Goal: Navigation & Orientation: Find specific page/section

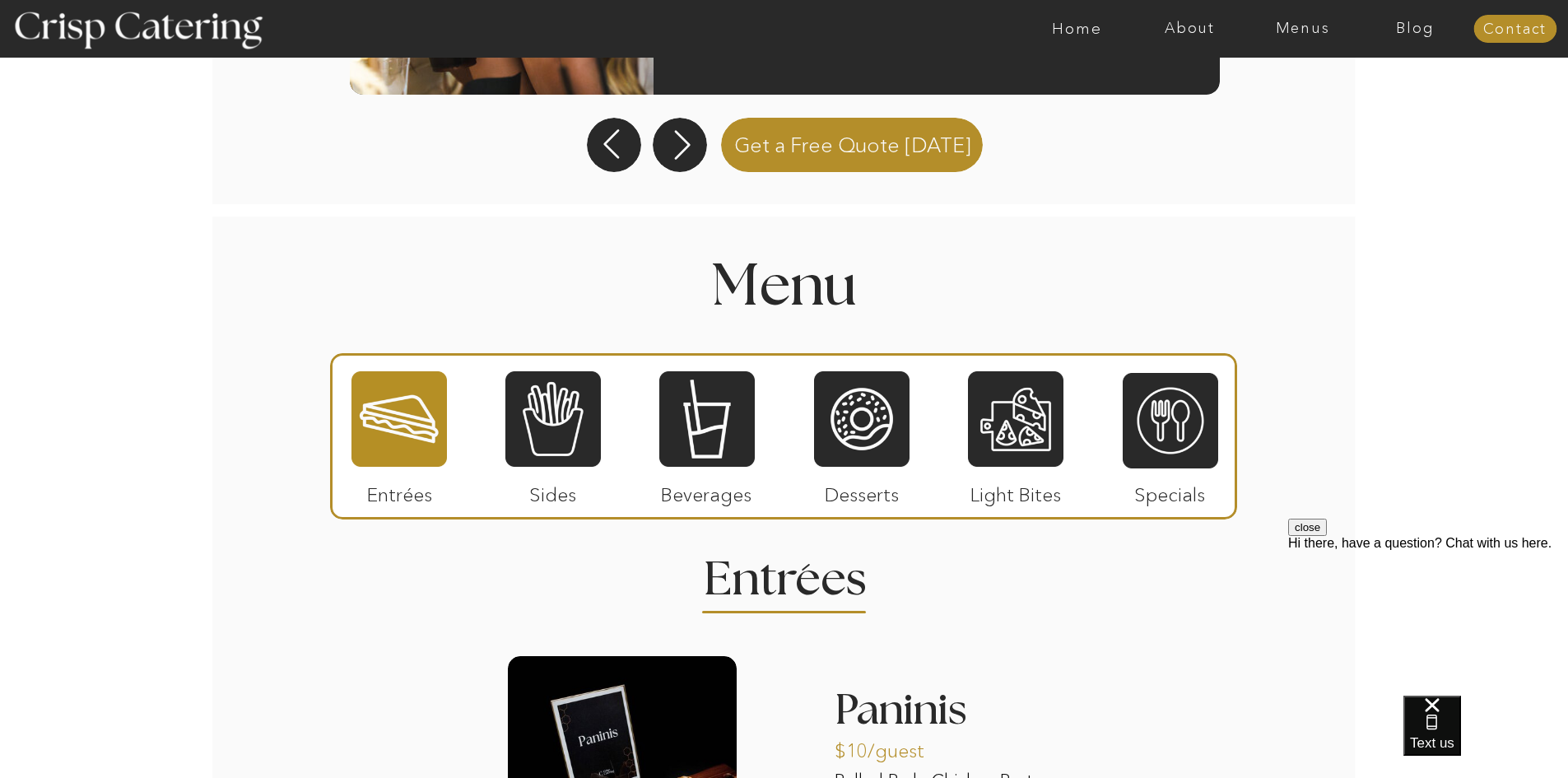
scroll to position [1709, 0]
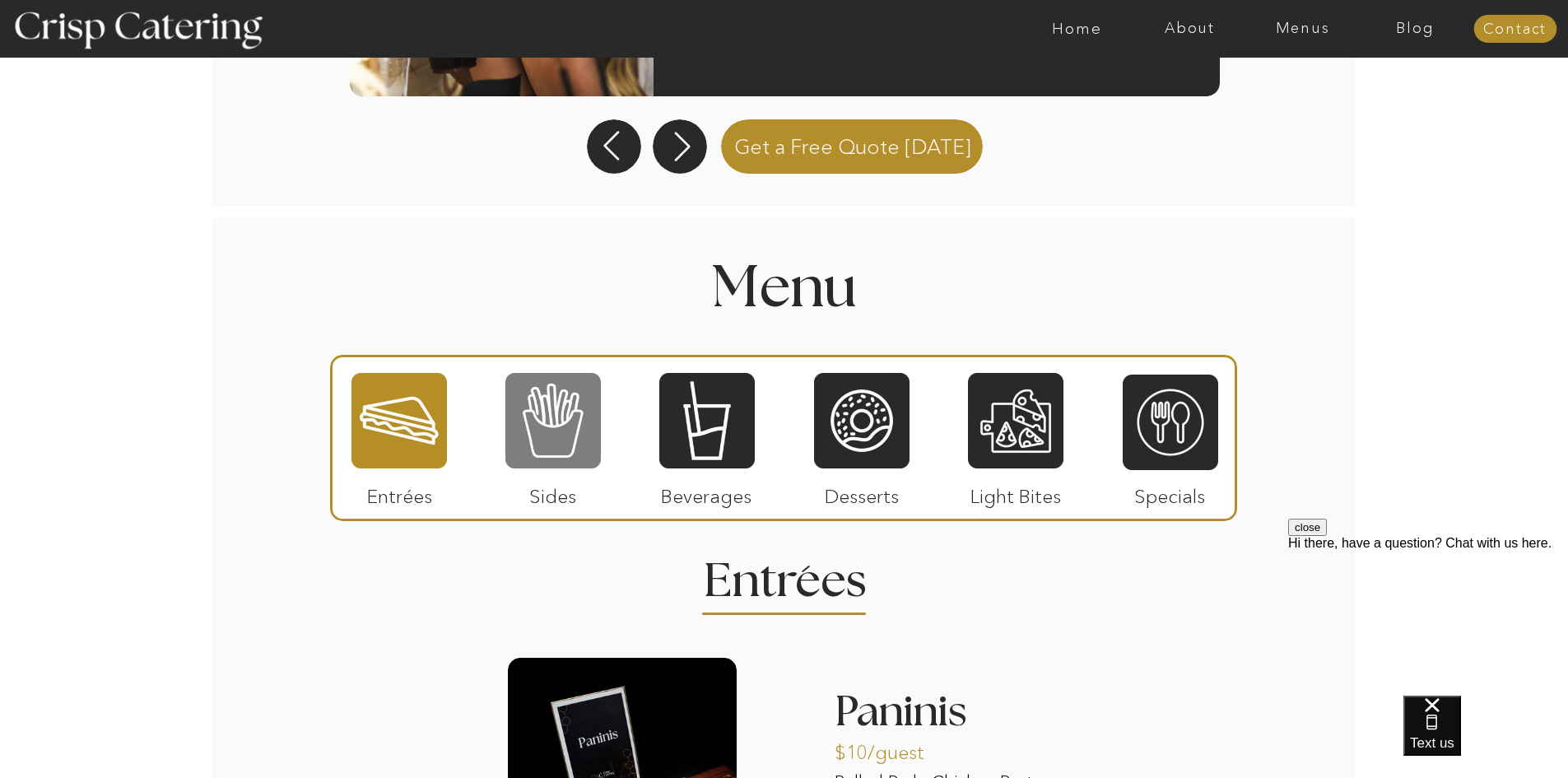
click at [575, 421] on div at bounding box center [553, 421] width 95 height 99
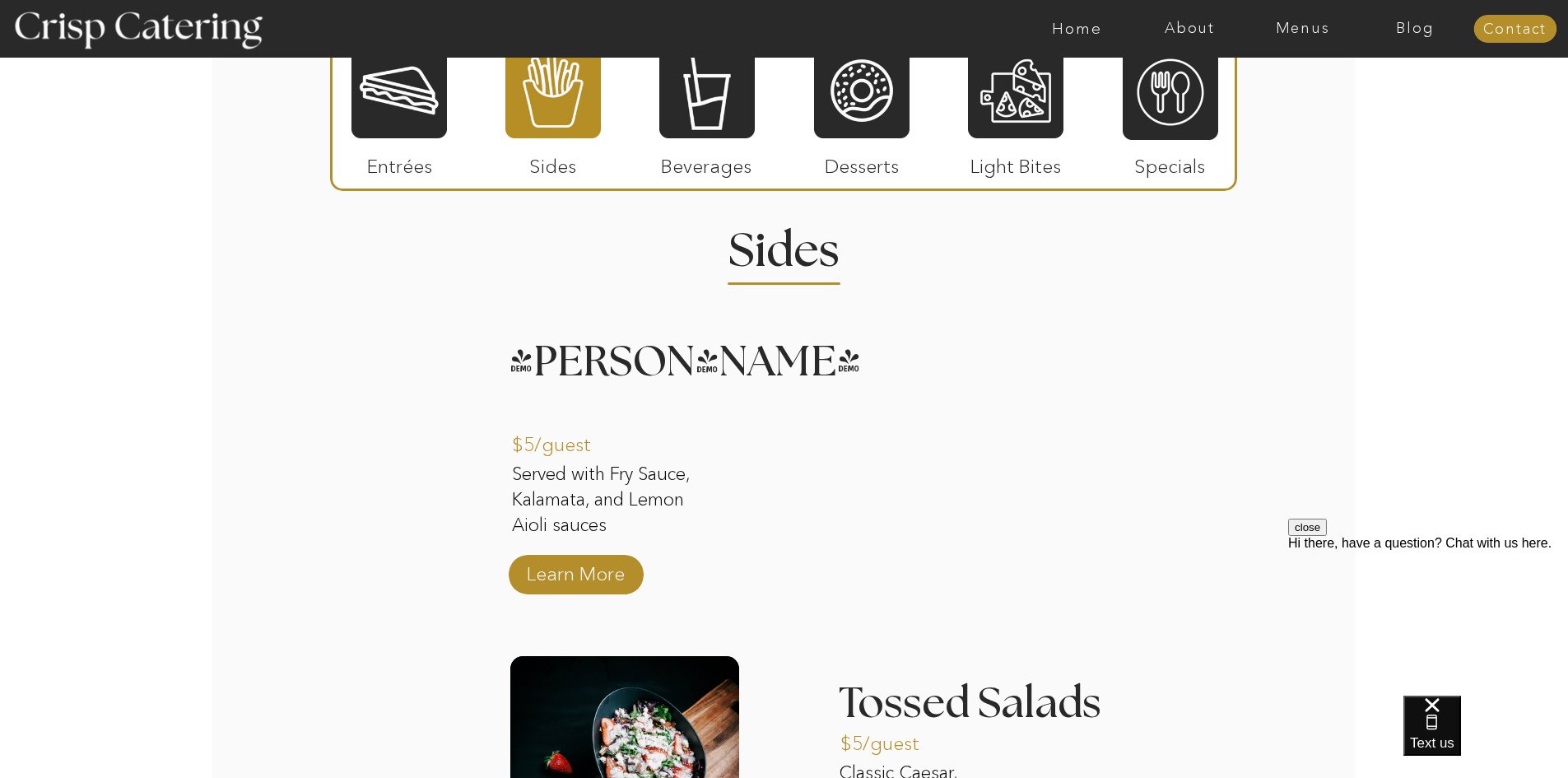
scroll to position [2039, 0]
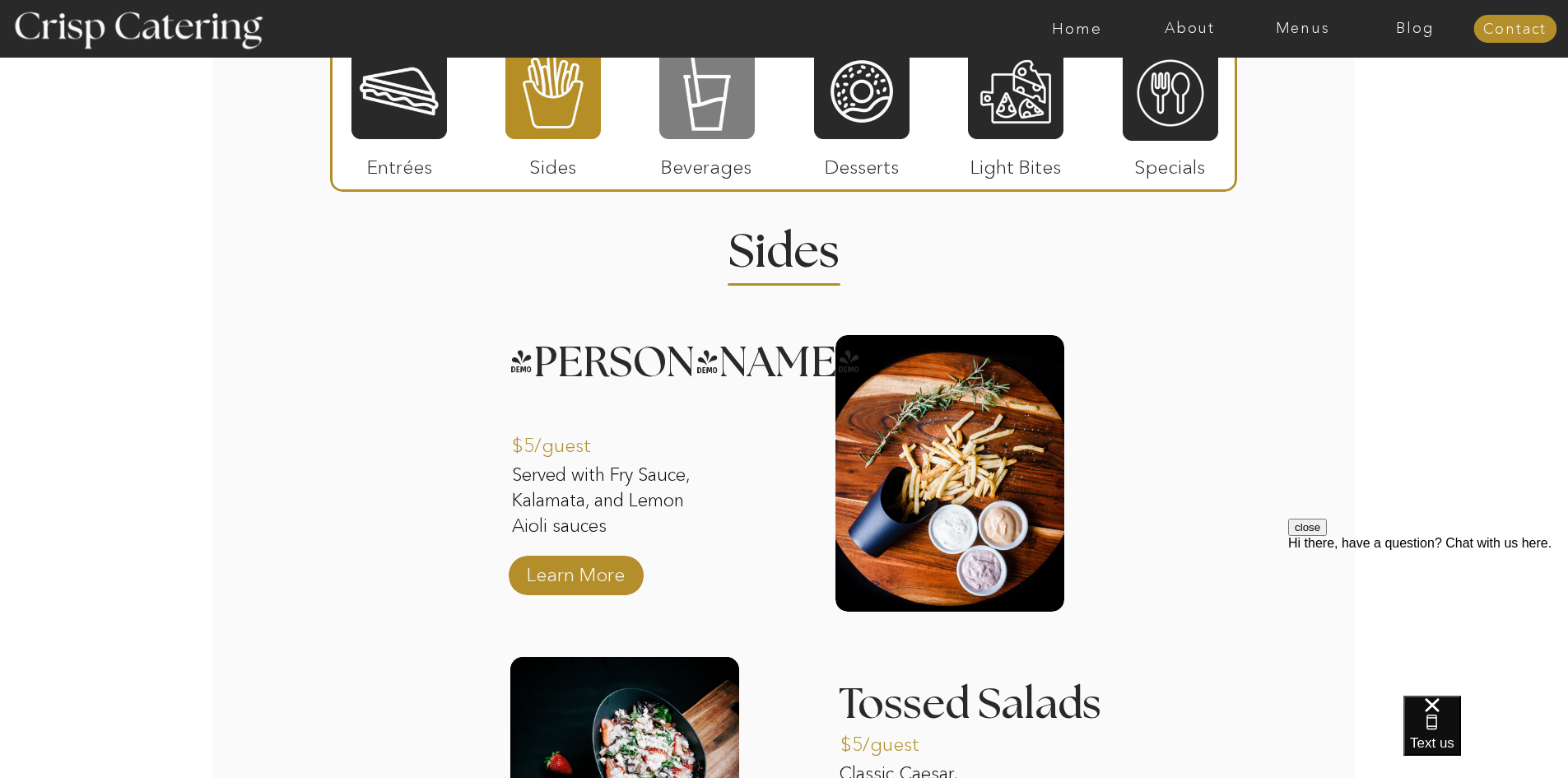
click at [716, 126] on div at bounding box center [707, 92] width 95 height 99
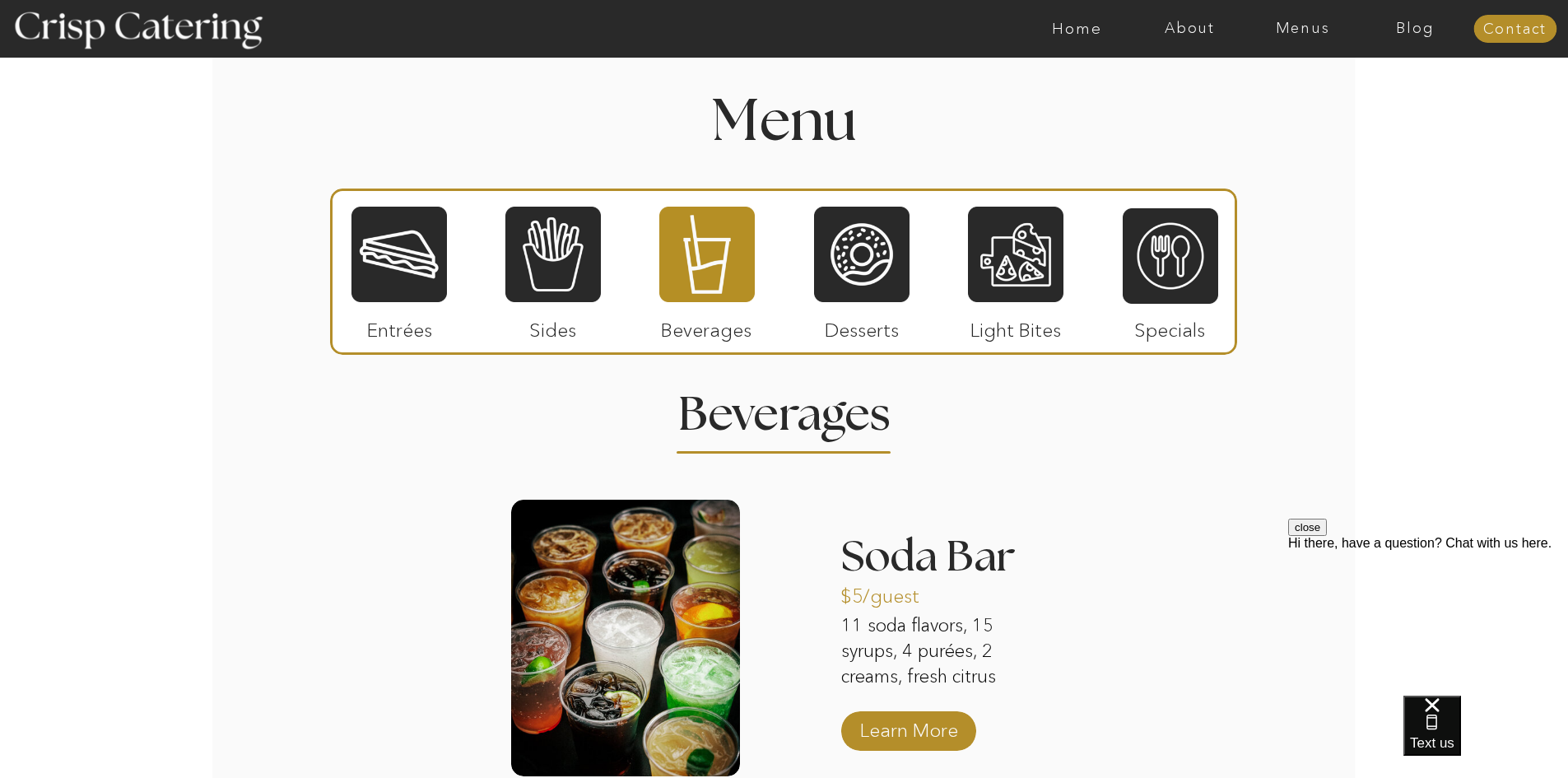
scroll to position [1874, 0]
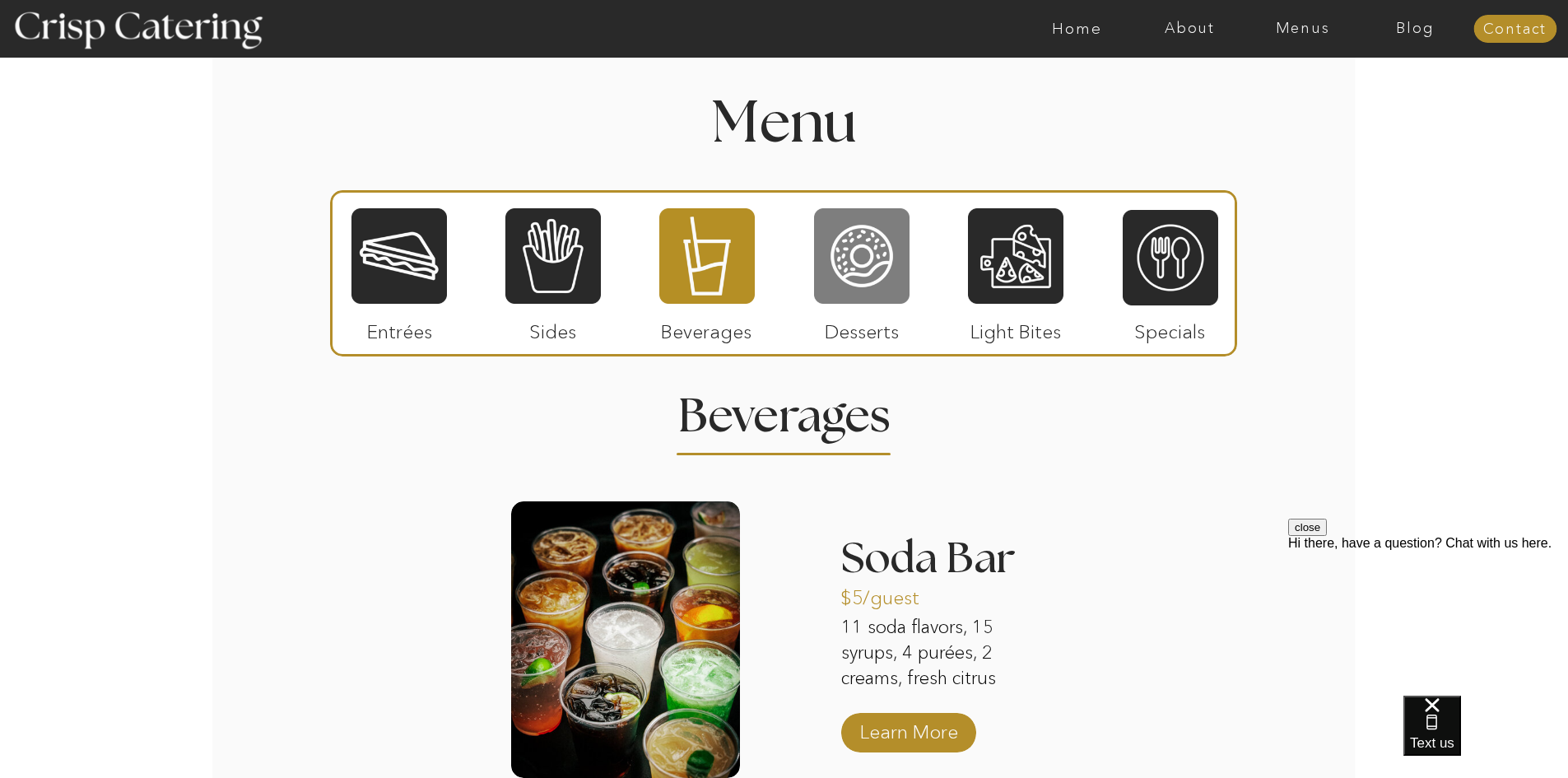
click at [884, 280] on div at bounding box center [862, 256] width 95 height 99
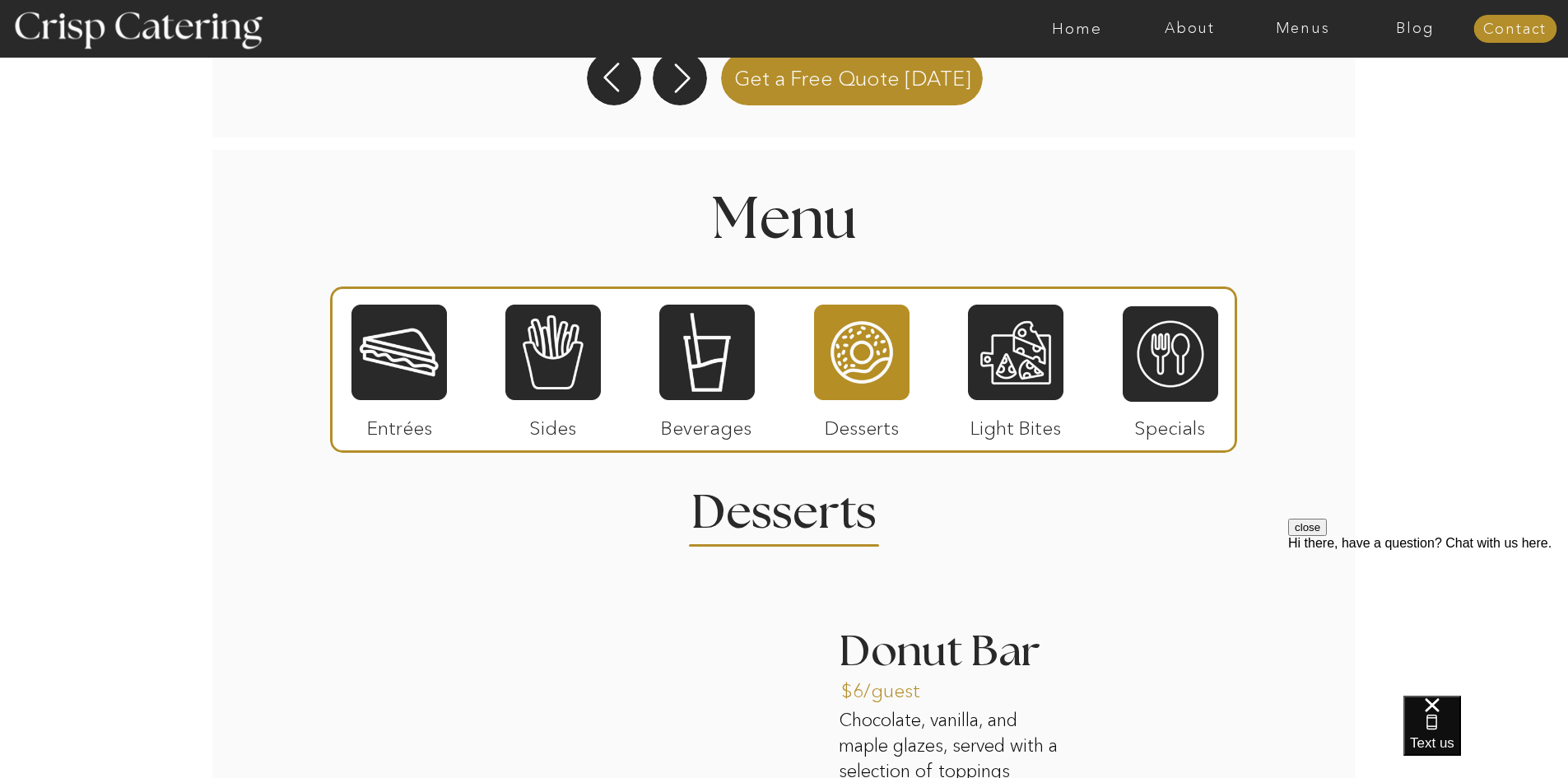
scroll to position [1759, 0]
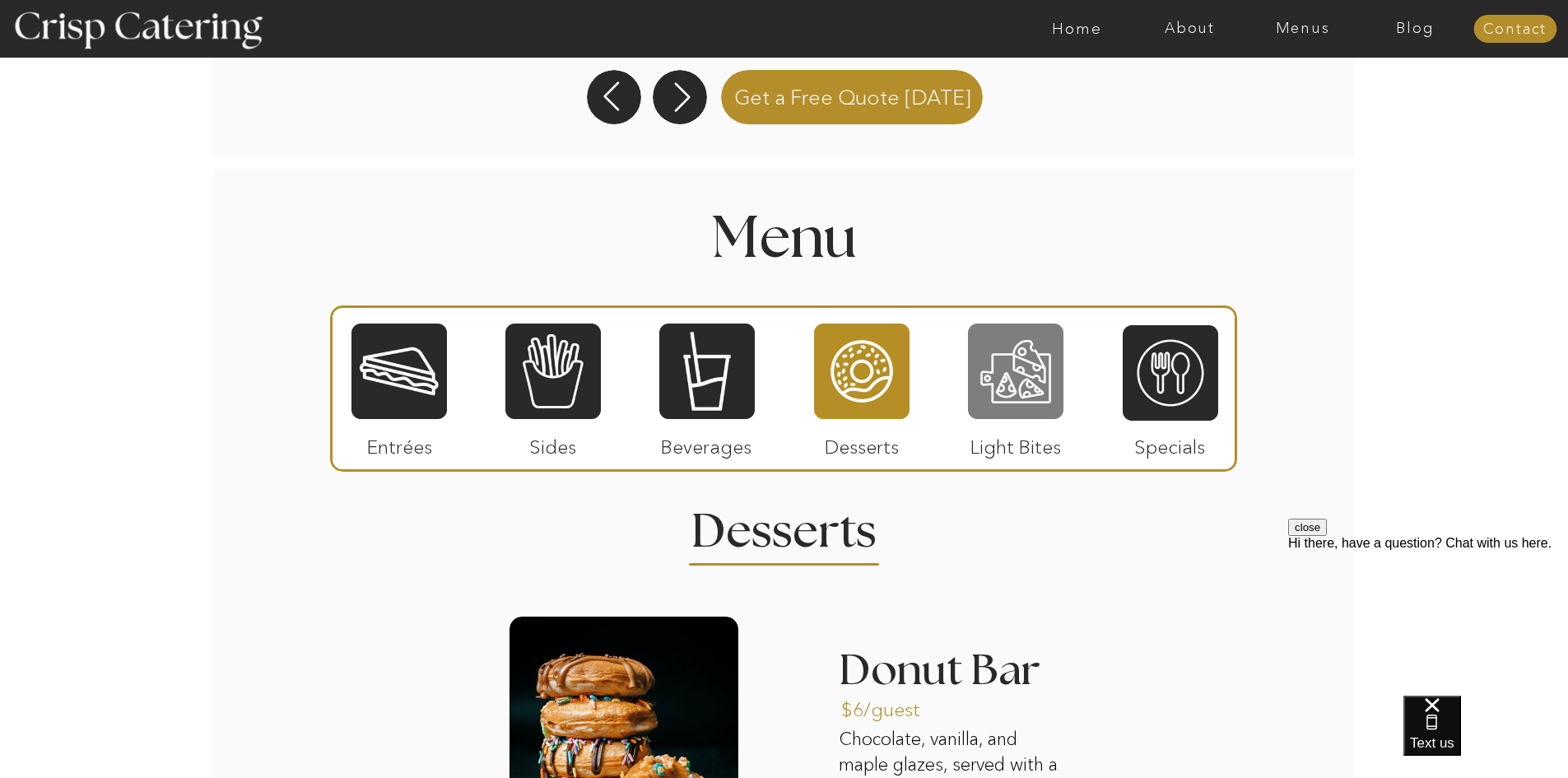
click at [1000, 363] on div at bounding box center [1016, 371] width 95 height 99
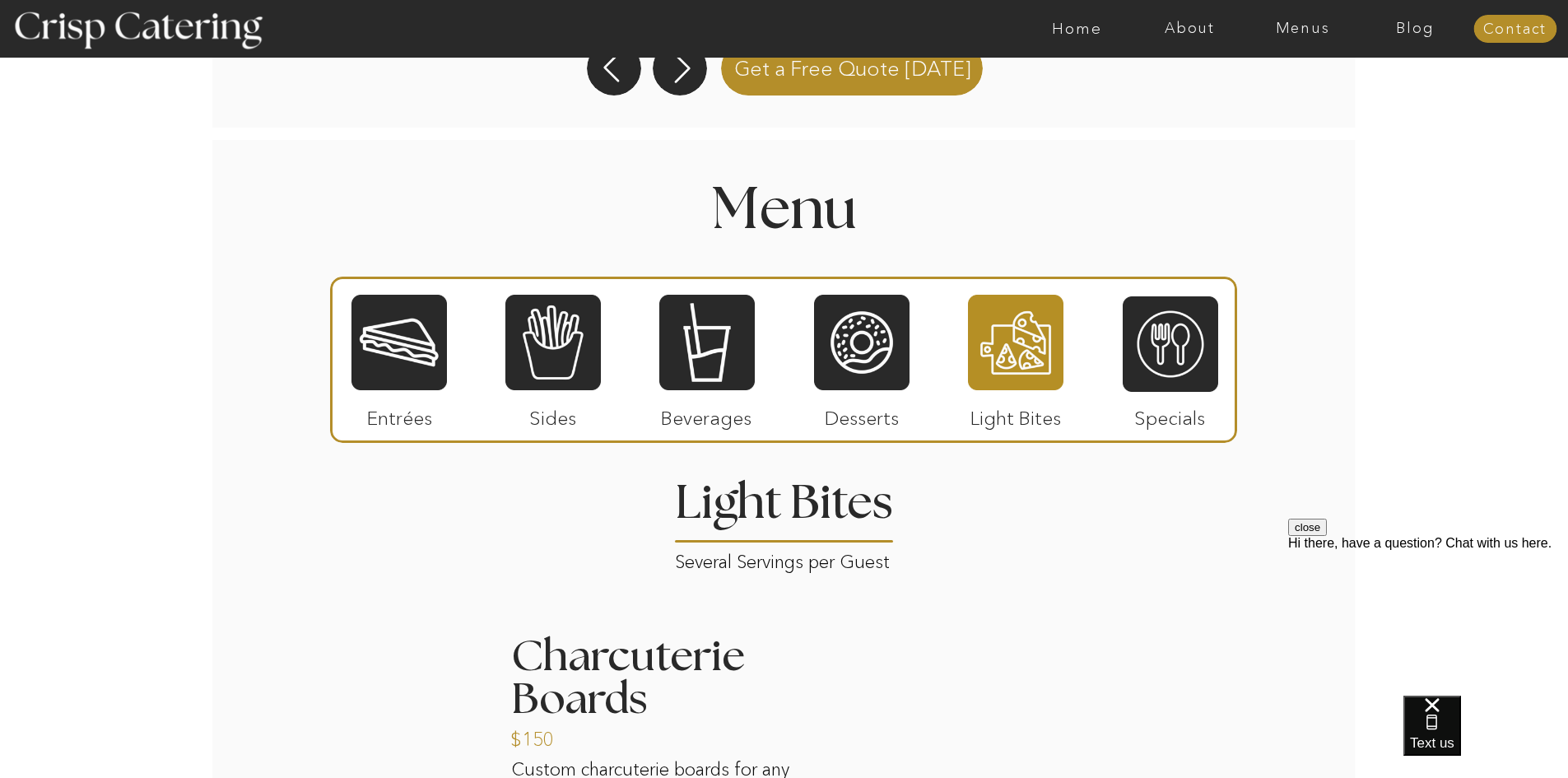
scroll to position [1775, 0]
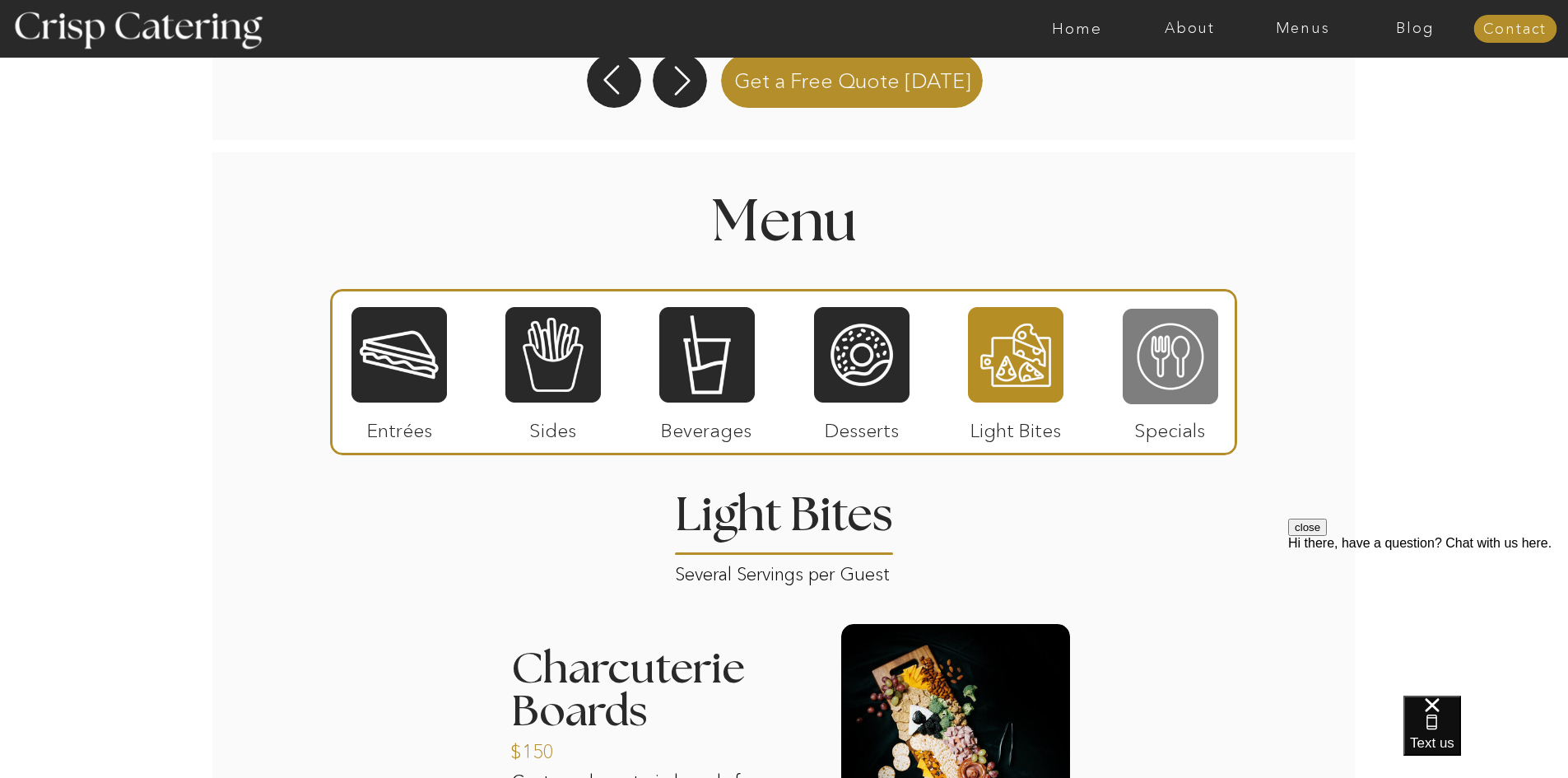
click at [1176, 338] on div at bounding box center [1171, 357] width 95 height 99
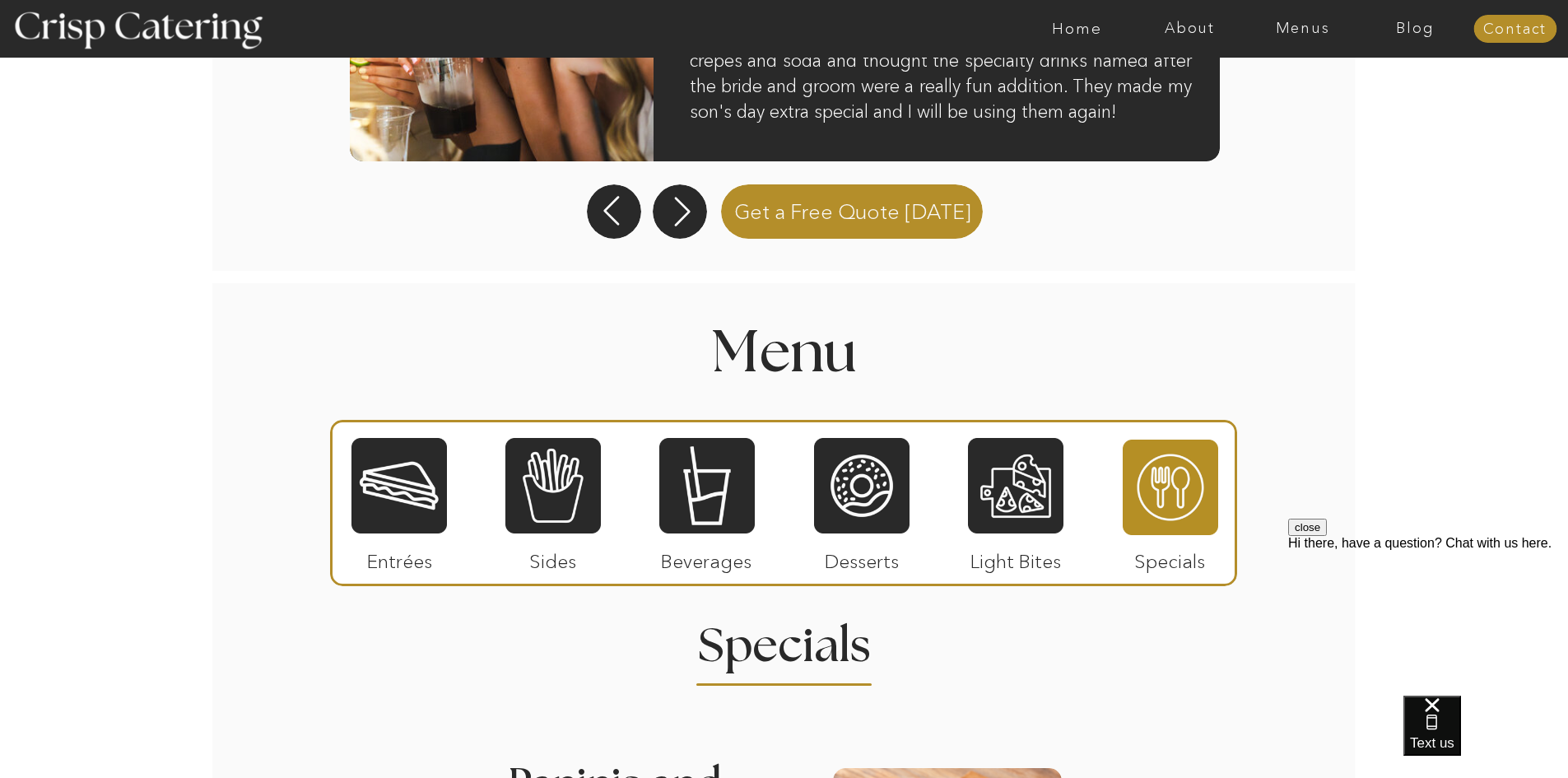
scroll to position [1647, 0]
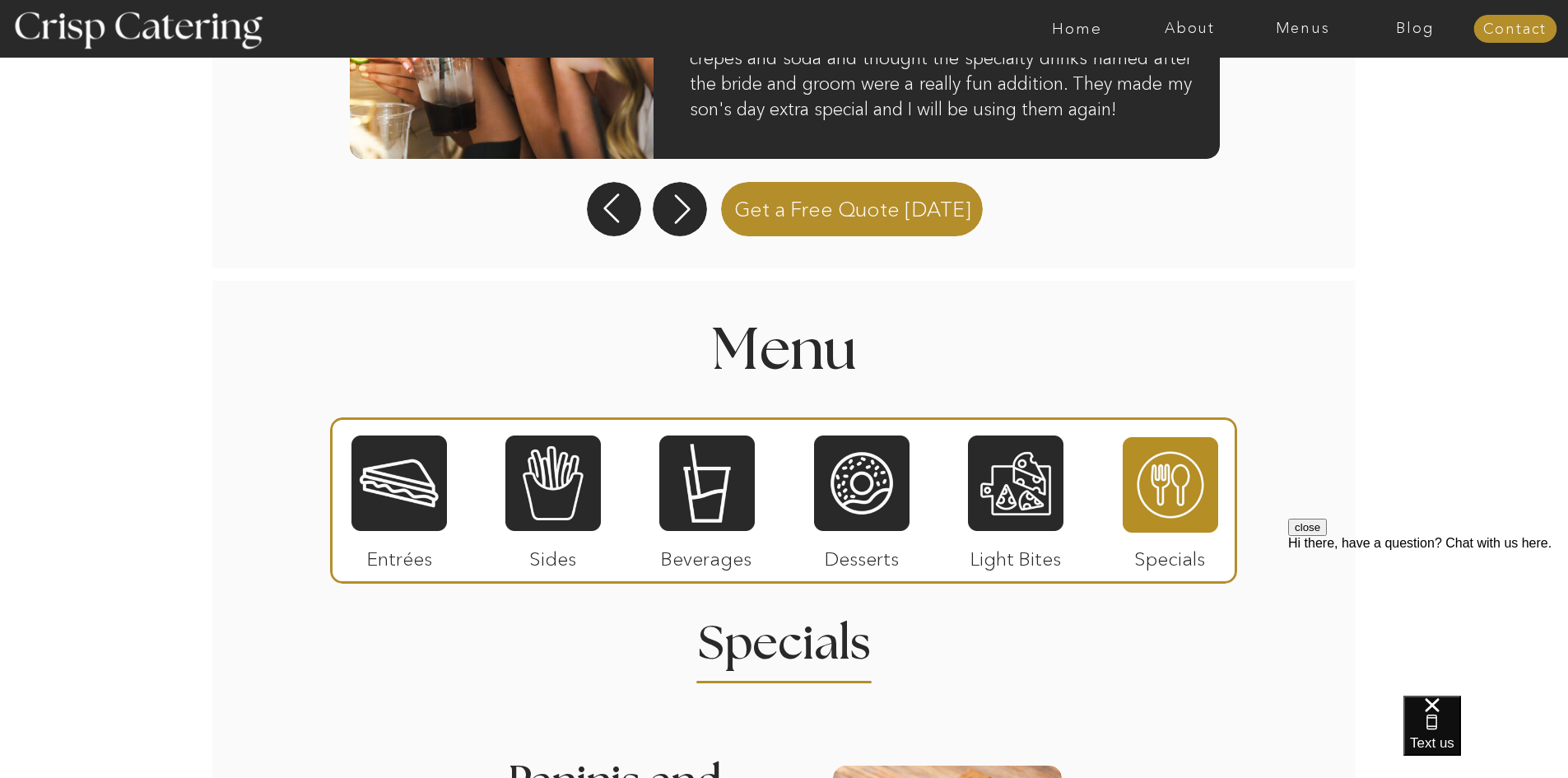
click at [389, 516] on div at bounding box center [399, 483] width 95 height 99
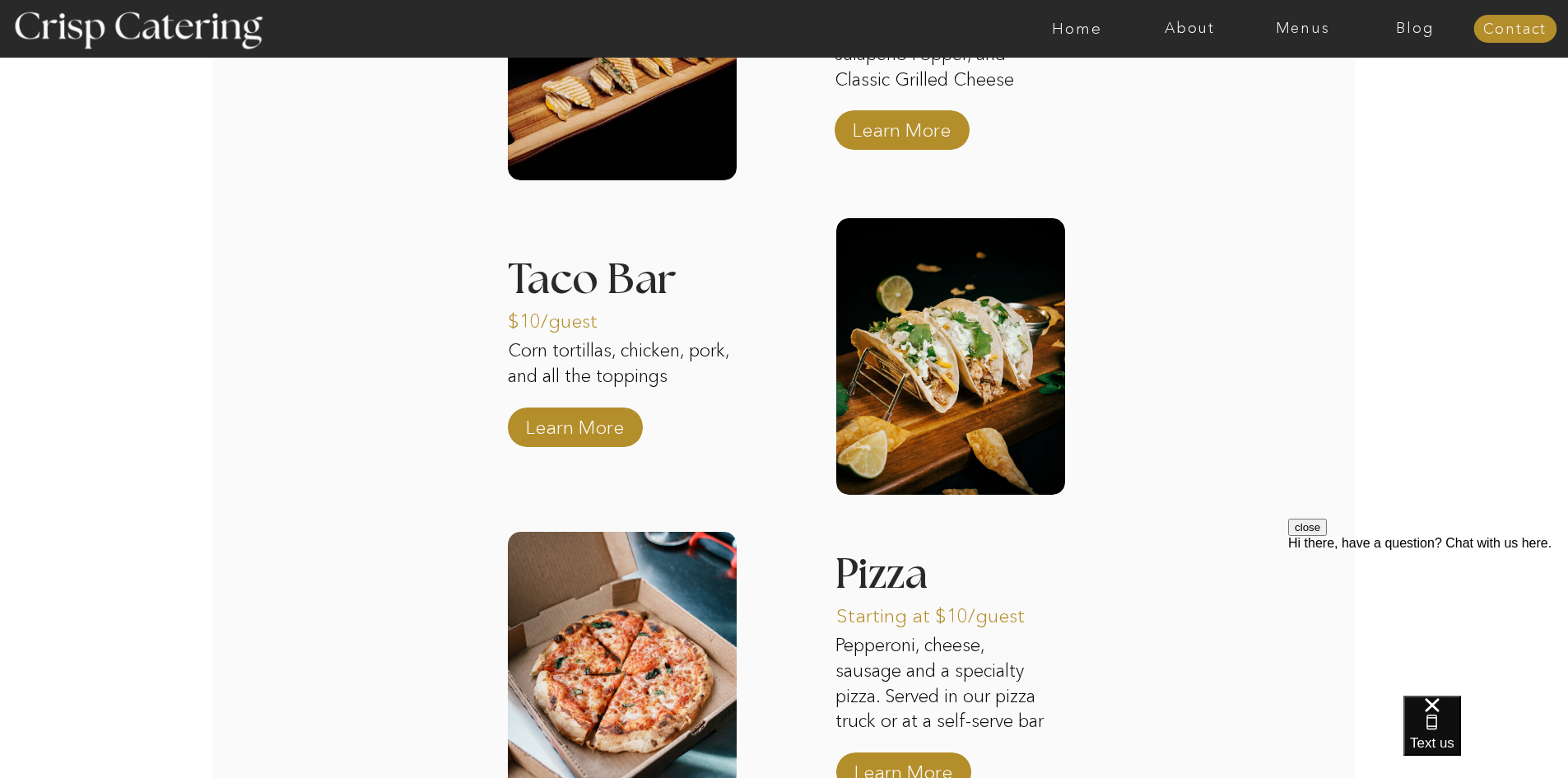
scroll to position [2470, 0]
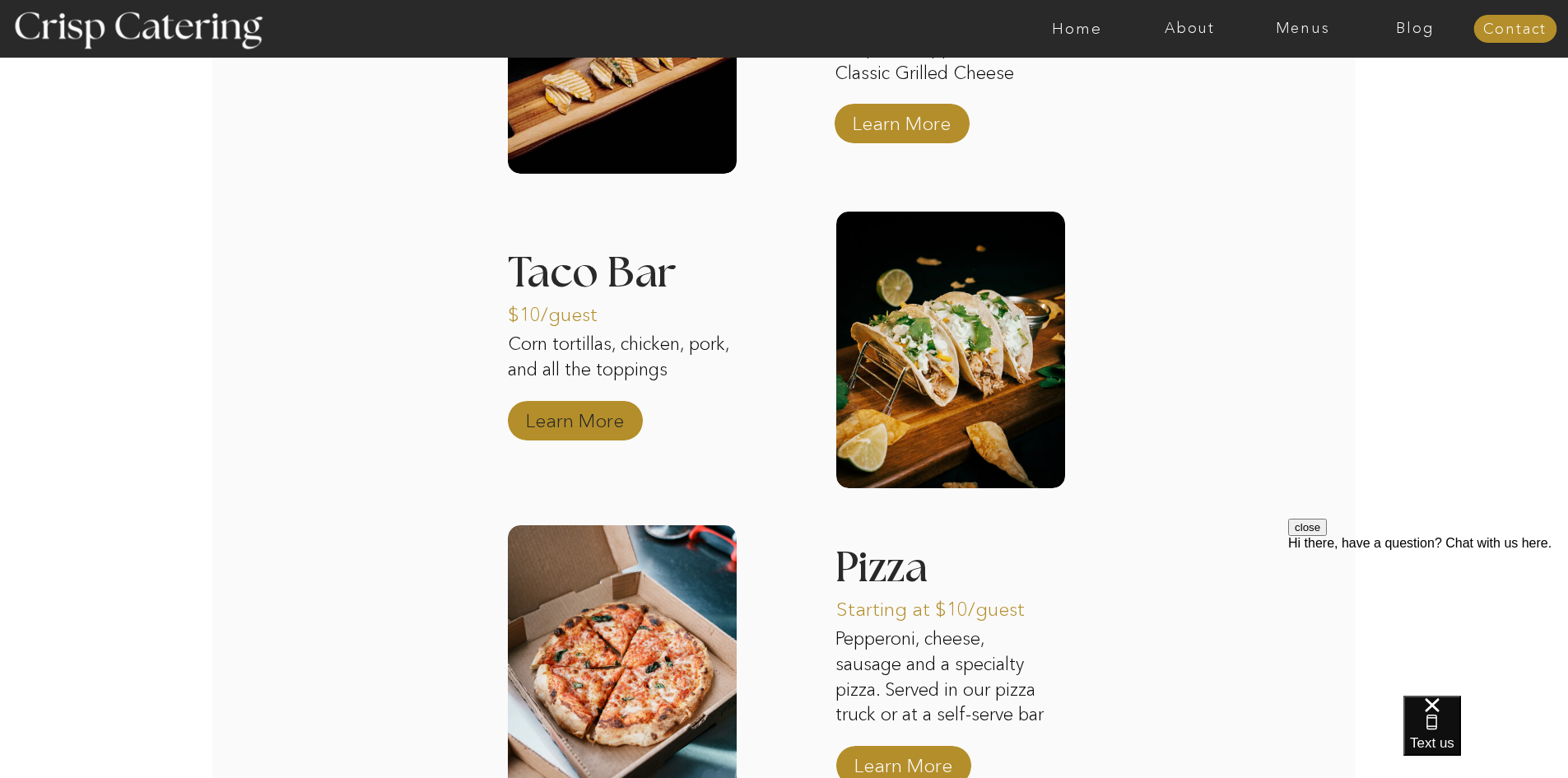
click at [595, 415] on p "Learn More" at bounding box center [575, 416] width 110 height 48
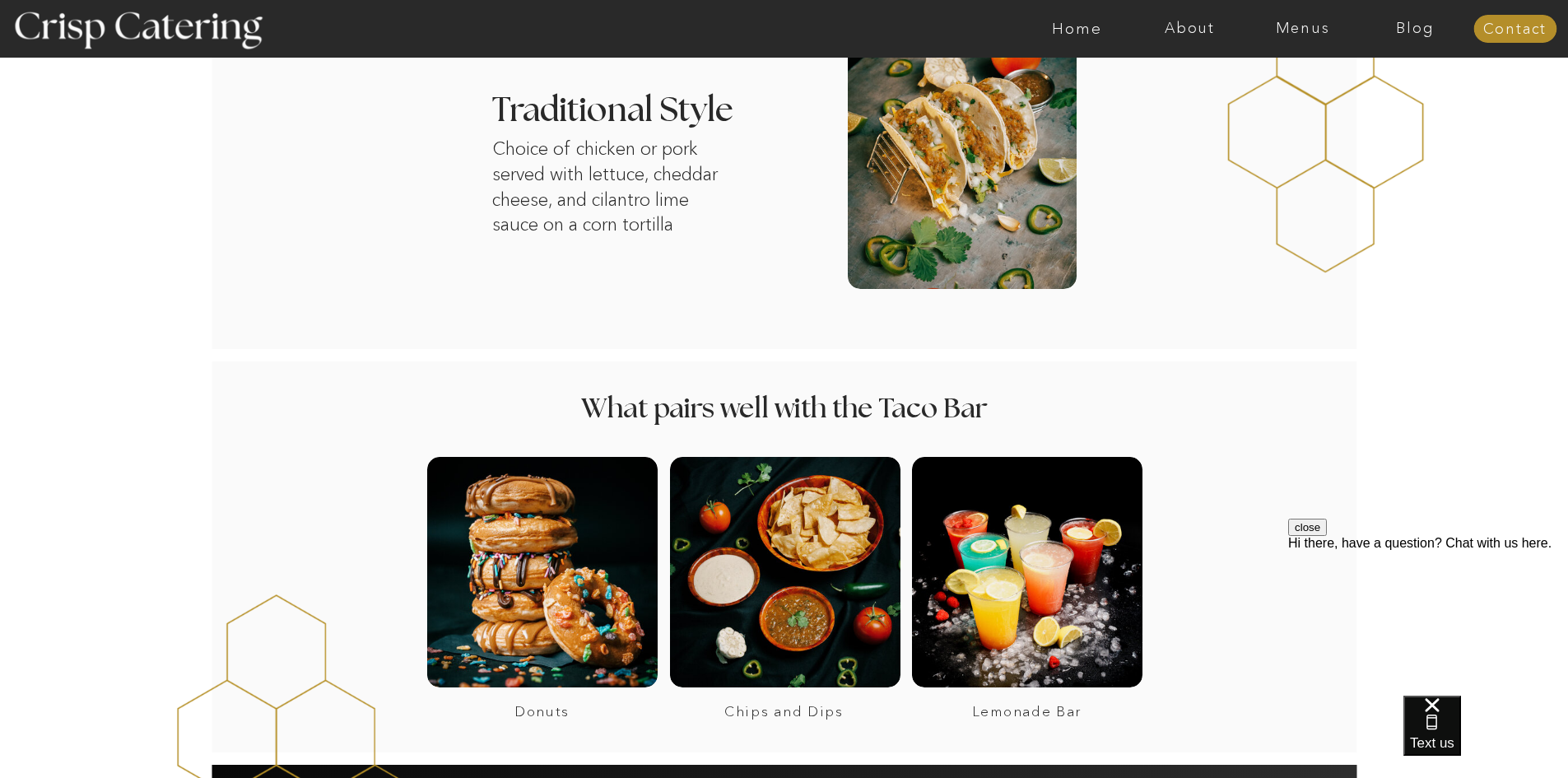
scroll to position [988, 0]
